Goal: Task Accomplishment & Management: Use online tool/utility

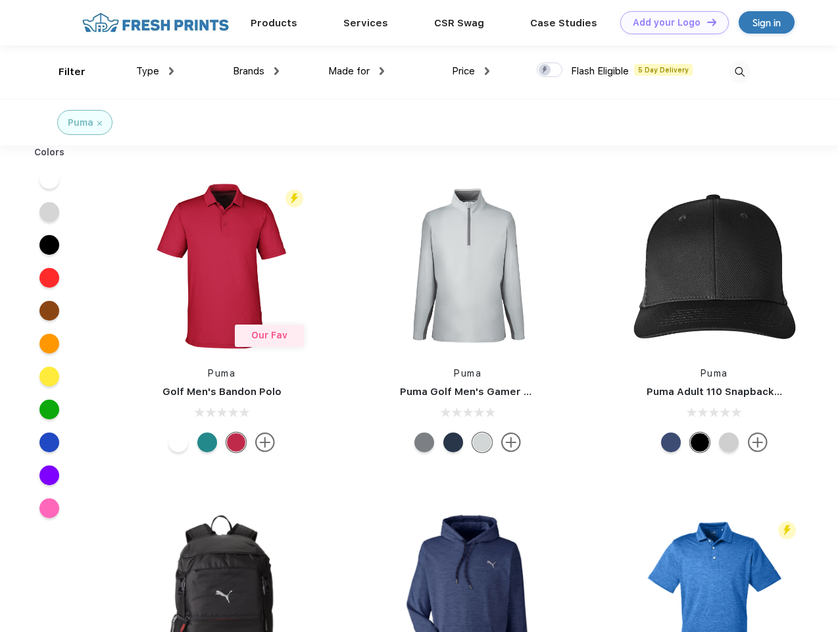
click at [670, 22] on link "Add your Logo Design Tool" at bounding box center [675, 22] width 109 height 23
click at [0, 0] on div "Design Tool" at bounding box center [0, 0] width 0 height 0
click at [706, 22] on link "Add your Logo Design Tool" at bounding box center [675, 22] width 109 height 23
click at [63, 72] on div "Filter" at bounding box center [72, 71] width 27 height 15
click at [155, 71] on span "Type" at bounding box center [147, 71] width 23 height 12
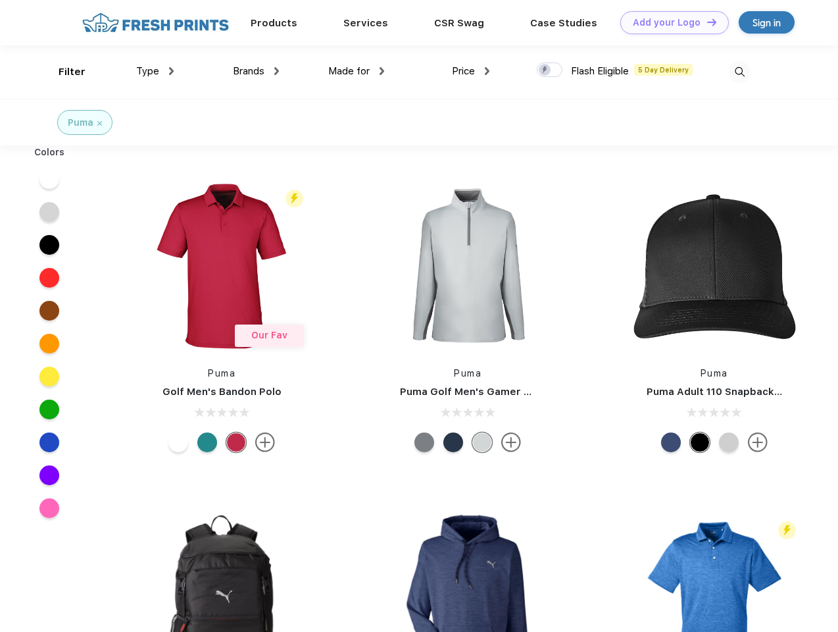
click at [256, 71] on span "Brands" at bounding box center [249, 71] width 32 height 12
click at [357, 71] on span "Made for" at bounding box center [348, 71] width 41 height 12
click at [471, 71] on span "Price" at bounding box center [463, 71] width 23 height 12
click at [550, 70] on div at bounding box center [550, 70] width 26 height 14
click at [546, 70] on input "checkbox" at bounding box center [541, 66] width 9 height 9
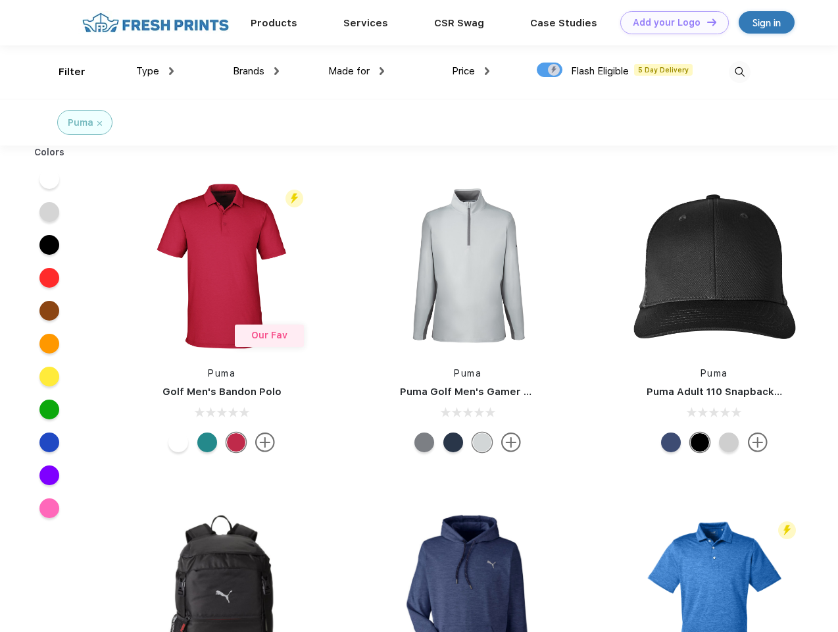
click at [740, 72] on img at bounding box center [740, 72] width 22 height 22
